Goal: Task Accomplishment & Management: Manage account settings

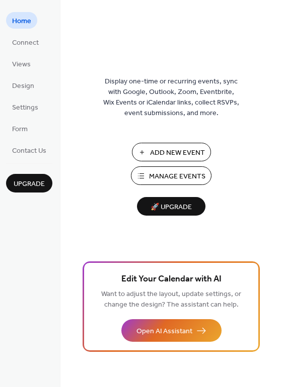
click at [163, 174] on span "Manage Events" at bounding box center [177, 177] width 56 height 11
click at [34, 46] on span "Connect" at bounding box center [25, 43] width 27 height 11
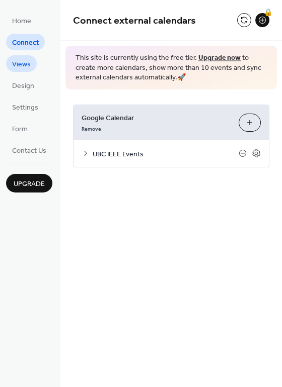
click at [30, 65] on span "Views" at bounding box center [21, 64] width 19 height 11
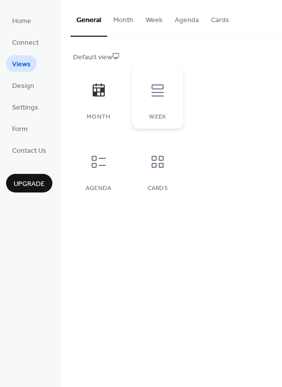
click at [171, 122] on div "Week" at bounding box center [157, 96] width 51 height 63
click at [145, 168] on div at bounding box center [157, 162] width 30 height 30
click at [125, 163] on div "Month Week Agenda Cards" at bounding box center [128, 132] width 110 height 135
click at [110, 163] on div at bounding box center [99, 162] width 30 height 30
click at [42, 20] on ul "Home Connect Views Design Settings Form Contact Us" at bounding box center [29, 85] width 46 height 146
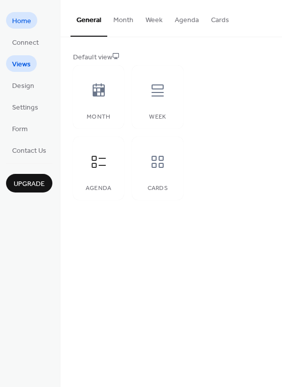
click at [24, 19] on span "Home" at bounding box center [21, 21] width 19 height 11
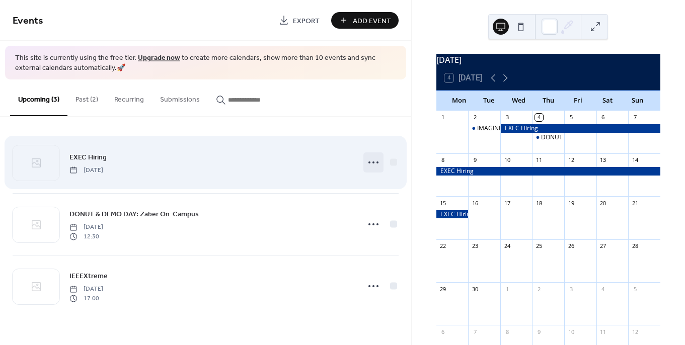
click at [372, 157] on icon at bounding box center [373, 162] width 16 height 16
click at [389, 159] on div at bounding box center [394, 163] width 10 height 10
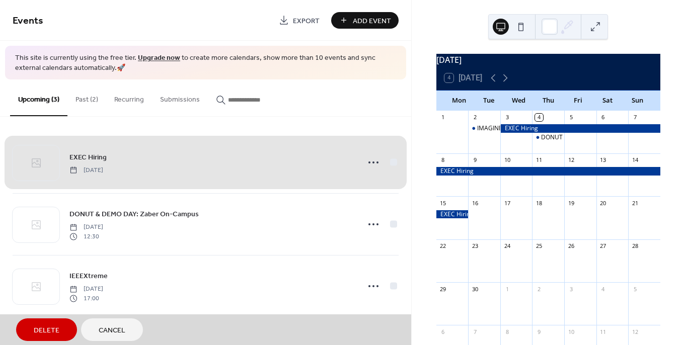
click at [412, 116] on div "September 2025 4 Today Mon Tue Wed Thu Fri Sat Sun 1 2 IMAGINE DAY 3 4 DONUT & …" at bounding box center [548, 172] width 273 height 345
click at [519, 31] on button at bounding box center [521, 27] width 16 height 16
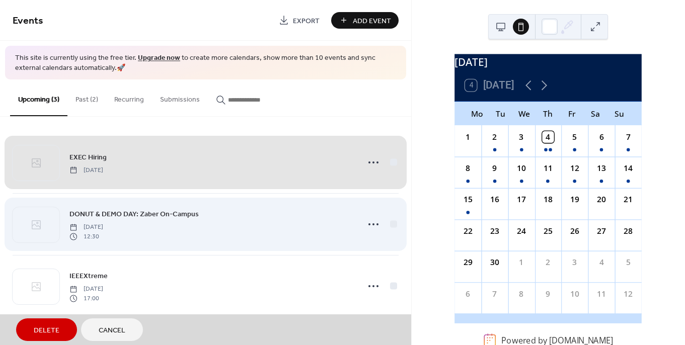
click at [382, 215] on div "DONUT & DEMO DAY: Zaber On-Campus Thursday, September 4, 2025 12:30" at bounding box center [206, 224] width 386 height 62
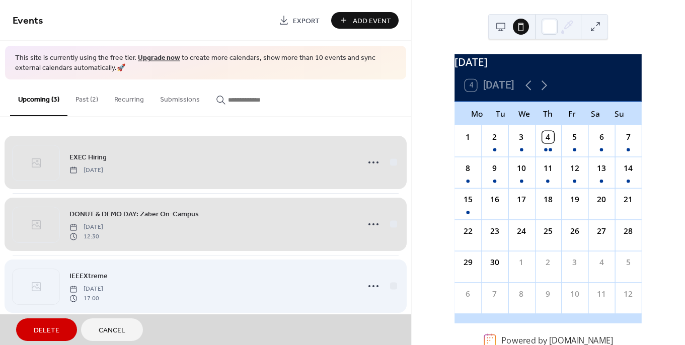
click at [396, 286] on div "IEEEXtreme Friday, October 24, 2025 17:00" at bounding box center [206, 286] width 386 height 62
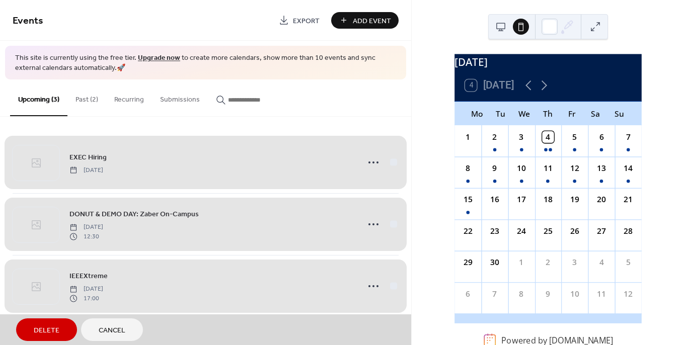
click at [94, 99] on button "Past (2)" at bounding box center [86, 98] width 39 height 36
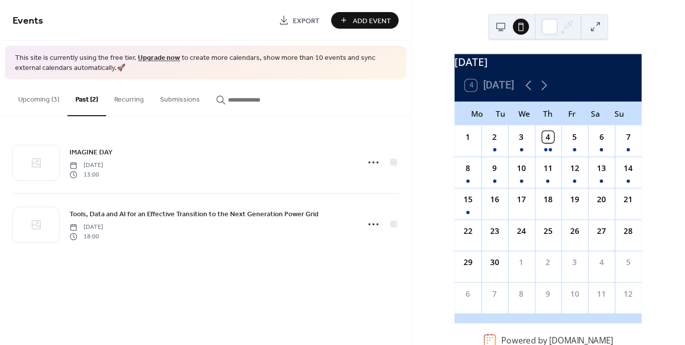
click at [126, 102] on button "Recurring" at bounding box center [129, 98] width 46 height 36
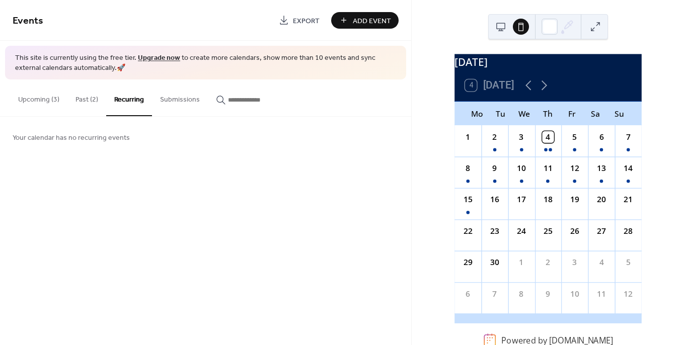
click at [162, 103] on button "Submissions" at bounding box center [180, 98] width 56 height 36
click at [27, 99] on button "Upcoming (3)" at bounding box center [38, 98] width 57 height 36
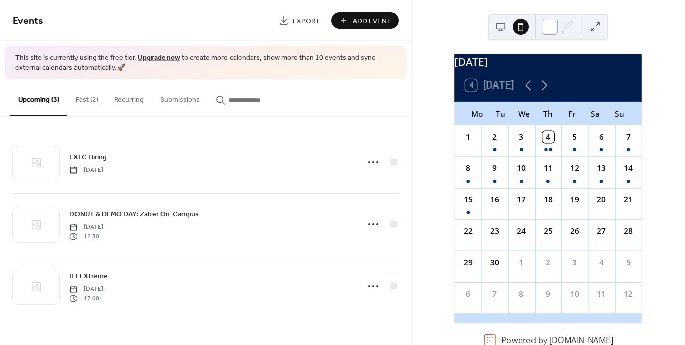
click at [549, 32] on div at bounding box center [549, 27] width 16 height 16
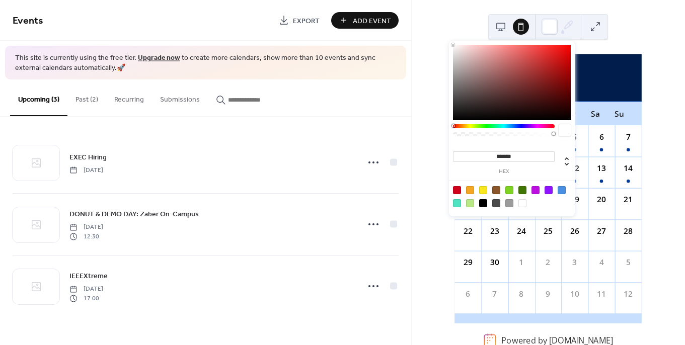
click at [591, 22] on button at bounding box center [595, 27] width 16 height 16
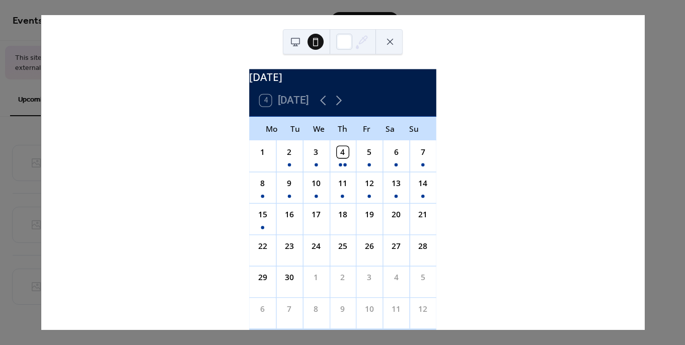
click at [492, 146] on div "September 2025 4 Today Mo Tu We Th Fr Sa Su 1 2 3 4 5 6 7 8 9 10 11 12 13 14 15…" at bounding box center [342, 172] width 603 height 315
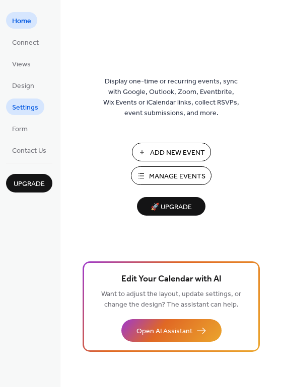
click at [29, 104] on span "Settings" at bounding box center [25, 108] width 26 height 11
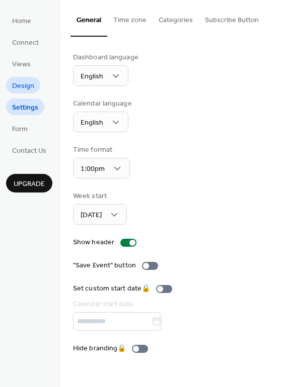
click at [26, 81] on span "Design" at bounding box center [23, 86] width 22 height 11
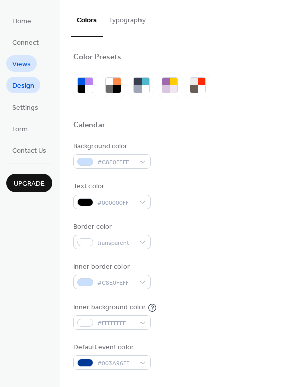
click at [25, 62] on span "Views" at bounding box center [21, 64] width 19 height 11
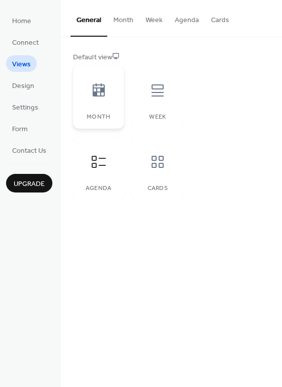
click at [104, 92] on icon at bounding box center [99, 90] width 12 height 13
click at [125, 19] on button "Month" at bounding box center [123, 18] width 32 height 36
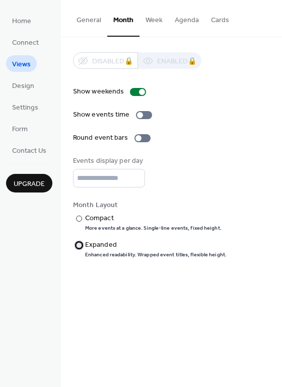
click at [94, 241] on div "Expanded" at bounding box center [154, 245] width 139 height 11
